Goal: Browse casually: Explore the website without a specific task or goal

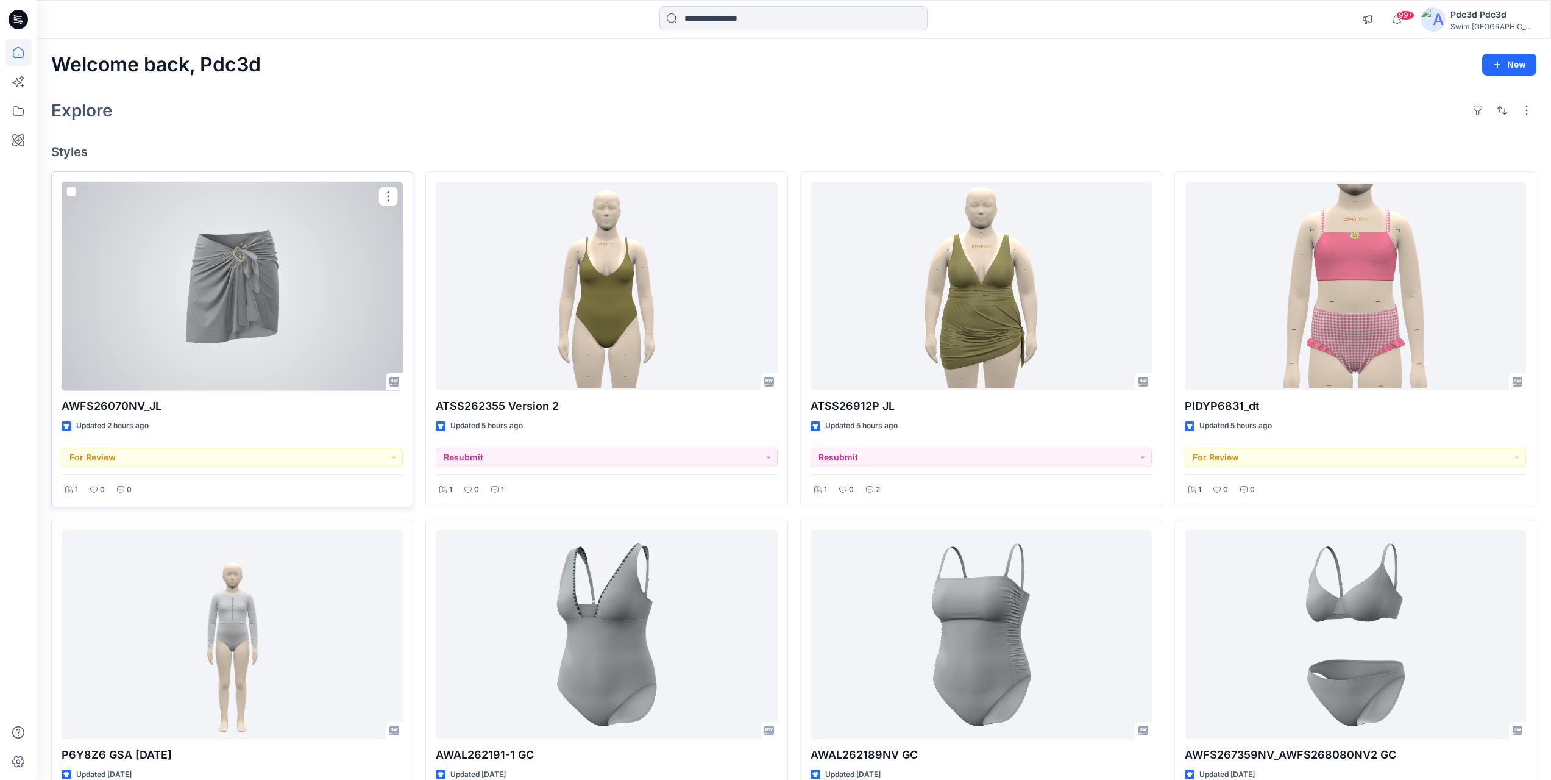
click at [280, 269] on div at bounding box center [232, 286] width 341 height 209
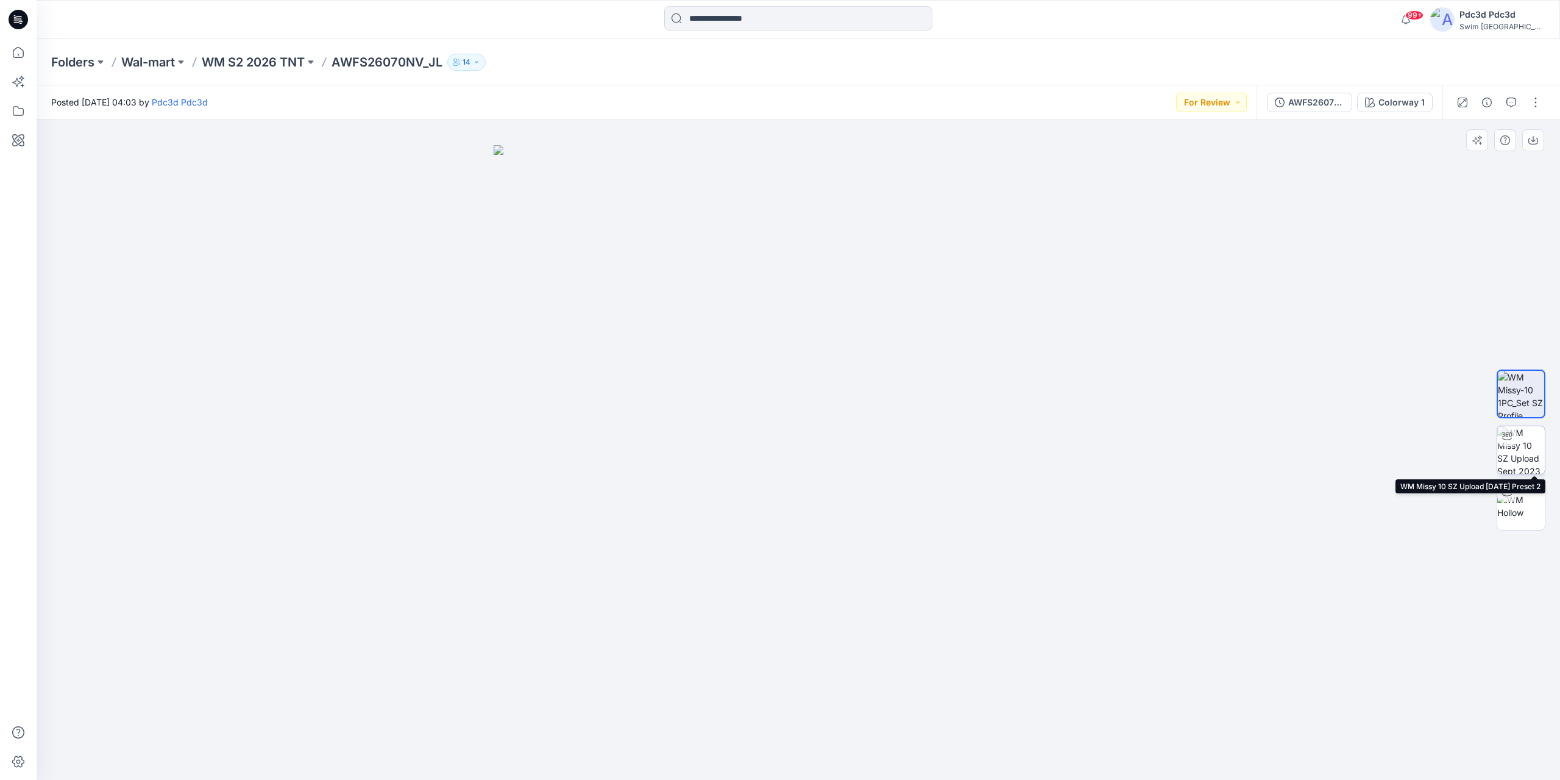
click at [1524, 457] on img at bounding box center [1522, 450] width 48 height 48
drag, startPoint x: 867, startPoint y: 385, endPoint x: 864, endPoint y: 433, distance: 48.2
click at [864, 433] on img at bounding box center [796, 172] width 1743 height 1215
drag, startPoint x: 974, startPoint y: 741, endPoint x: 628, endPoint y: 692, distance: 349.7
click at [628, 692] on div at bounding box center [799, 449] width 1524 height 660
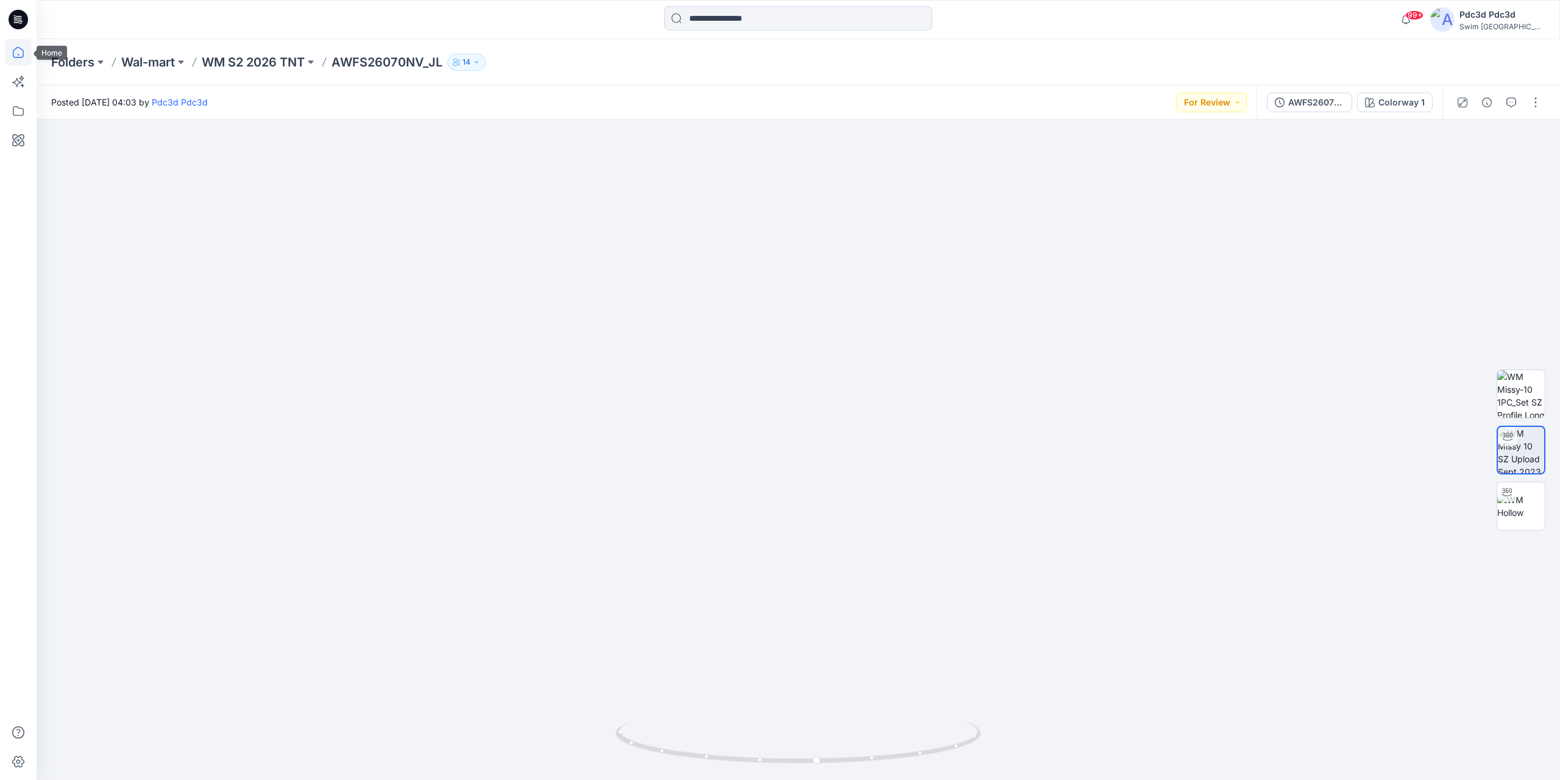
click at [18, 53] on icon at bounding box center [18, 52] width 27 height 27
